Goal: Task Accomplishment & Management: Manage account settings

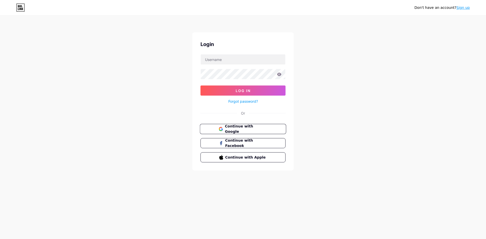
click at [242, 130] on span "Continue with Google" at bounding box center [246, 129] width 42 height 11
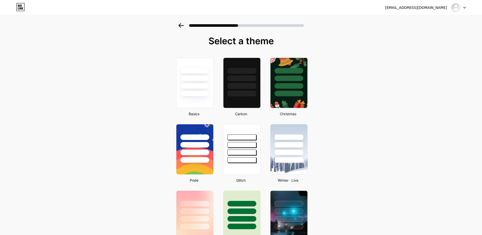
click at [464, 9] on div at bounding box center [458, 7] width 15 height 9
